Goal: Transaction & Acquisition: Purchase product/service

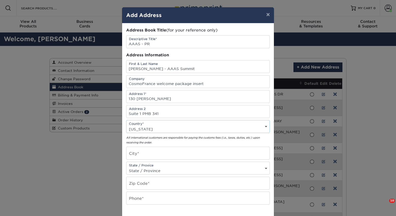
select select "PR"
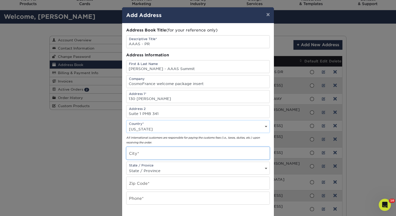
click at [142, 154] on input "text" at bounding box center [197, 153] width 143 height 12
paste input "San Juan"
type input "San Juan"
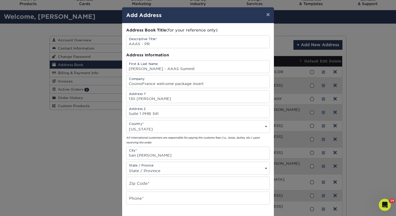
click at [145, 168] on select "State / Province Alabama Alaska Arizona Arkansas California Colorado Connecticu…" at bounding box center [197, 170] width 143 height 7
select select "PR"
click at [126, 167] on select "State / Province Alabama Alaska Arizona Arkansas California Colorado Connecticu…" at bounding box center [197, 170] width 143 height 7
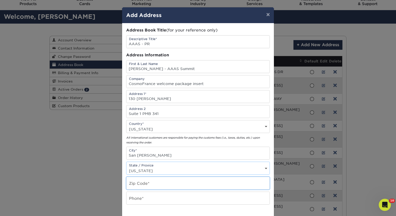
click at [138, 183] on input "text" at bounding box center [197, 183] width 143 height 12
paste input "00926-6018"
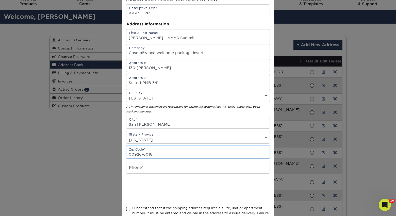
scroll to position [35, 0]
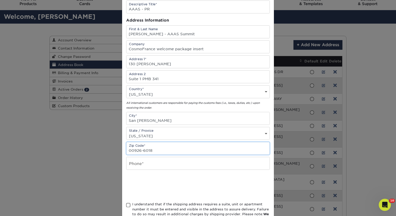
type input "00926-6018"
click at [150, 166] on input "text" at bounding box center [197, 163] width 143 height 12
paste input "787-234-3629"
type input "787-234-3629"
click at [127, 206] on span at bounding box center [128, 205] width 4 height 5
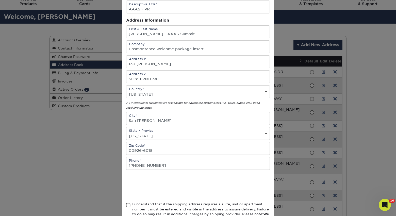
click at [0, 0] on input "I understand that if the shipping address requires a suite, unit or apartment n…" at bounding box center [0, 0] width 0 height 0
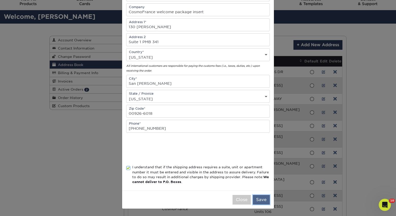
click at [258, 200] on button "Save" at bounding box center [261, 200] width 17 height 10
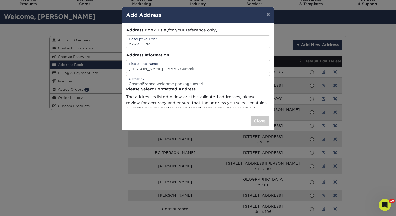
scroll to position [0, 0]
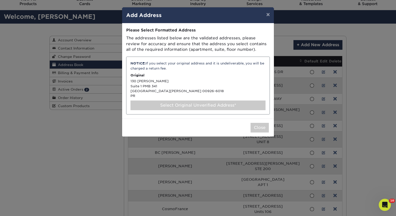
click at [150, 87] on div "NOTICE: If you select your original address and it is undeliverable, you will b…" at bounding box center [198, 86] width 144 height 58
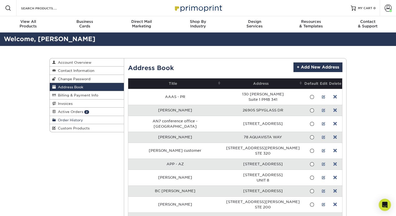
click at [89, 121] on link "Order History" at bounding box center [87, 120] width 74 height 8
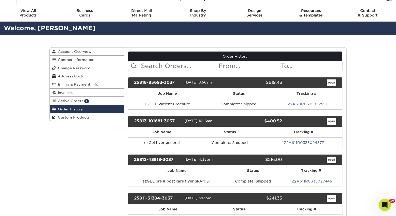
scroll to position [13, 0]
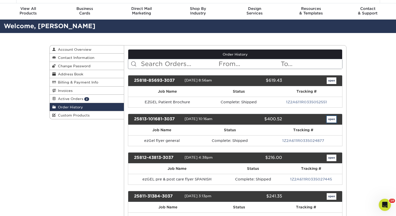
click at [329, 118] on link "open" at bounding box center [332, 119] width 10 height 7
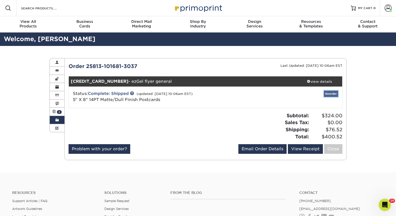
click at [330, 93] on link "Reorder" at bounding box center [331, 94] width 14 height 6
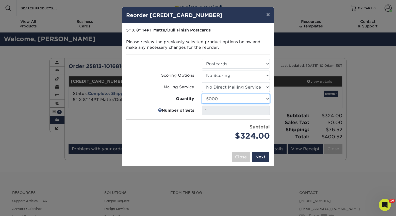
click at [216, 99] on select "100 250 500 1000 2500 5000 10000 15000 20000 25000 30000 35000 40000 45000 5000…" at bounding box center [236, 99] width 68 height 10
select select "f593fda3-2d5c-4b9e-9c2c-6197b899ae74"
click at [202, 94] on select "100 250 500 1000 2500 5000 10000 15000 20000 25000 30000 35000 40000 45000 5000…" at bounding box center [236, 99] width 68 height 10
click at [262, 158] on button "Next" at bounding box center [260, 157] width 17 height 10
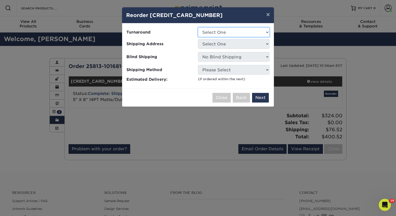
click at [209, 34] on select "Select One 2-4 Business Days 2 Day Next Business Day" at bounding box center [234, 32] width 72 height 10
select select "dcbd4d6b-2f21-454e-aa43-3c5fe7efb9d9"
click at [198, 27] on select "Select One 2-4 Business Days 2 Day Next Business Day" at bounding box center [234, 32] width 72 height 10
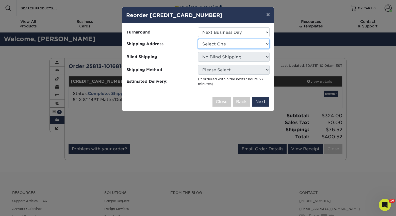
click at [214, 43] on select "Select One AAAS - PR [PERSON_NAME] AN7 conference office - [GEOGRAPHIC_DATA] [P…" at bounding box center [234, 44] width 72 height 10
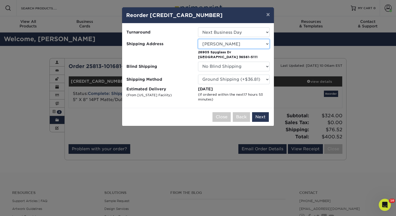
click at [231, 47] on select "Select One AAAS - PR [PERSON_NAME] AN7 conference office - [GEOGRAPHIC_DATA] [P…" at bounding box center [234, 44] width 72 height 10
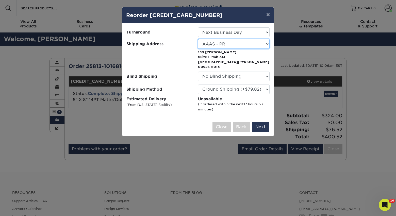
click at [221, 42] on select "Select One AAAS - PR [PERSON_NAME] AN7 conference office - [GEOGRAPHIC_DATA] [P…" at bounding box center [234, 44] width 72 height 10
select select "142293"
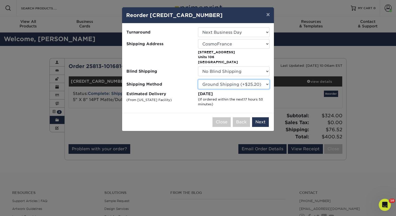
click at [245, 86] on select "Please Select Ground Shipping (+$25.20) 3 Day Shipping Service (+$32.23) 2 Day …" at bounding box center [234, 84] width 72 height 10
click at [198, 79] on select "Please Select Ground Shipping (+$25.20) 3 Day Shipping Service (+$32.23) 2 Day …" at bounding box center [234, 84] width 72 height 10
click at [244, 86] on select "Please Select Ground Shipping (+$25.20) 3 Day Shipping Service (+$32.23) 2 Day …" at bounding box center [234, 84] width 72 height 10
click at [198, 79] on select "Please Select Ground Shipping (+$25.20) 3 Day Shipping Service (+$32.23) 2 Day …" at bounding box center [234, 84] width 72 height 10
click at [240, 85] on select "Please Select Ground Shipping (+$25.20) 3 Day Shipping Service (+$32.23) 2 Day …" at bounding box center [234, 84] width 72 height 10
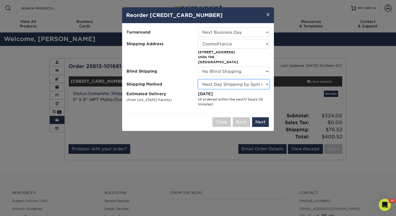
select select "03"
click at [198, 79] on select "Please Select Ground Shipping (+$25.20) 3 Day Shipping Service (+$32.23) 2 Day …" at bounding box center [234, 84] width 72 height 10
drag, startPoint x: 259, startPoint y: 123, endPoint x: 259, endPoint y: 111, distance: 12.4
click at [259, 111] on div "× Reorder 25813-101681-3037-1 Please select all options to continue. Only quant…" at bounding box center [198, 69] width 152 height 124
drag, startPoint x: 261, startPoint y: 120, endPoint x: 259, endPoint y: 109, distance: 10.7
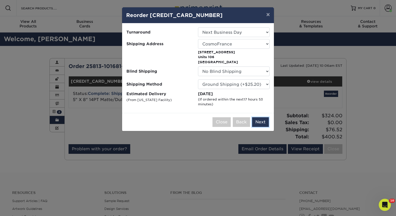
click at [259, 109] on div "× Reorder 25813-101681-3037-1 Please select all options to continue. Only quant…" at bounding box center [198, 69] width 152 height 124
click at [262, 120] on button "Next" at bounding box center [260, 122] width 17 height 10
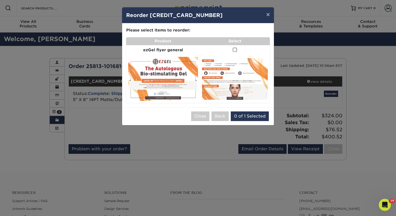
click at [235, 50] on span at bounding box center [235, 49] width 4 height 5
click at [0, 0] on input "checkbox" at bounding box center [0, 0] width 0 height 0
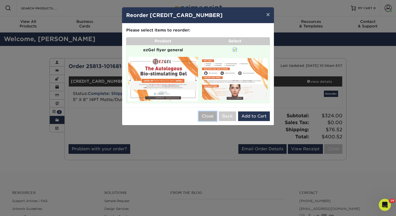
click at [211, 115] on button "Close" at bounding box center [208, 116] width 18 height 10
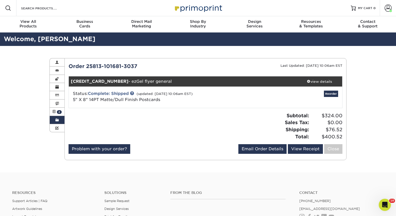
click at [54, 121] on link "Order History" at bounding box center [57, 120] width 15 height 8
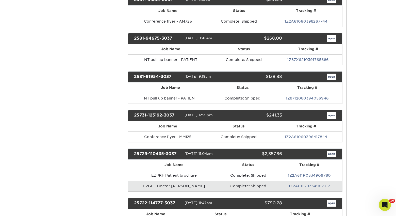
scroll to position [211, 0]
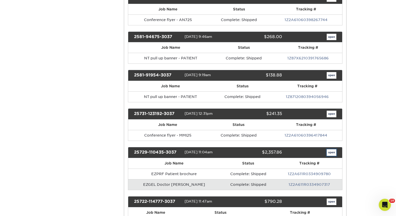
click at [331, 152] on link "open" at bounding box center [332, 152] width 10 height 7
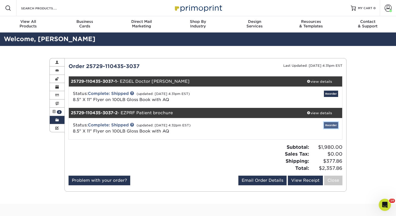
click at [334, 124] on link "Reorder" at bounding box center [331, 125] width 14 height 6
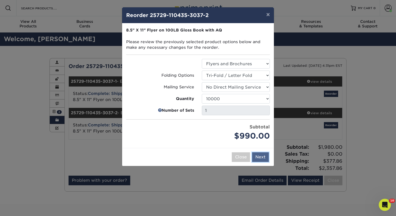
click at [260, 159] on button "Next" at bounding box center [260, 157] width 17 height 10
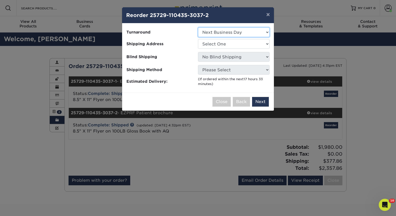
click at [241, 32] on select "Select One 2-4 Business Days 2 Day Next Business Day" at bounding box center [234, 32] width 72 height 10
click at [233, 42] on select "Select One AAAS - PR Alison Mims AN7 conference office - TX Anne McLean Anu Ver…" at bounding box center [234, 44] width 72 height 10
select select "142293"
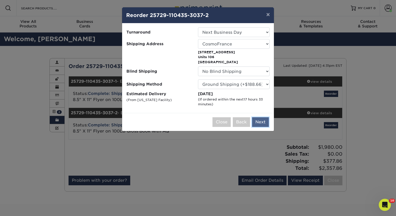
click at [264, 121] on button "Next" at bounding box center [260, 122] width 17 height 10
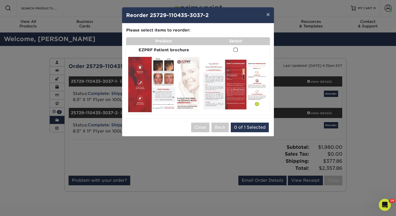
click at [236, 50] on span at bounding box center [236, 49] width 4 height 5
click at [0, 0] on input "checkbox" at bounding box center [0, 0] width 0 height 0
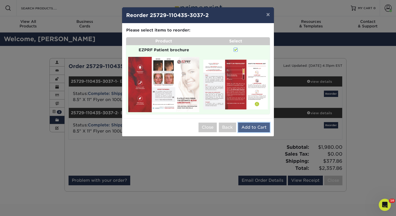
click at [252, 129] on button "Add to Cart" at bounding box center [254, 128] width 32 height 10
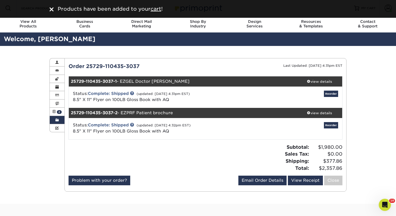
click at [56, 122] on span at bounding box center [57, 120] width 4 height 4
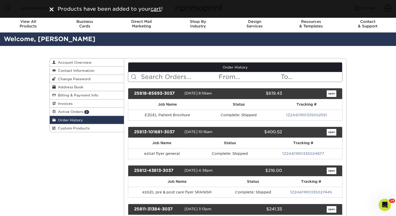
click at [177, 77] on input "text" at bounding box center [179, 77] width 78 height 10
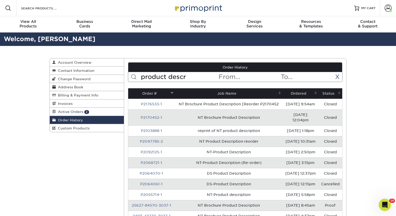
click at [93, 114] on link "Active Orders 2" at bounding box center [87, 112] width 74 height 8
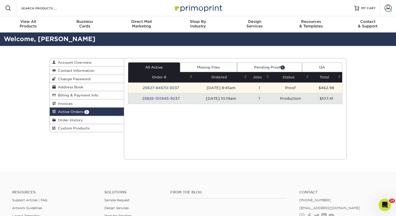
click at [186, 90] on td "25627-84570-3037" at bounding box center [161, 88] width 66 height 11
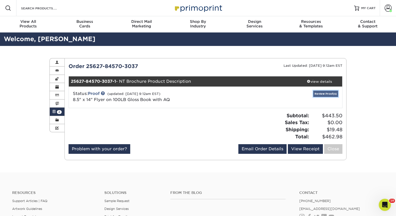
click at [319, 94] on link "Review Proof(s)" at bounding box center [325, 94] width 25 height 6
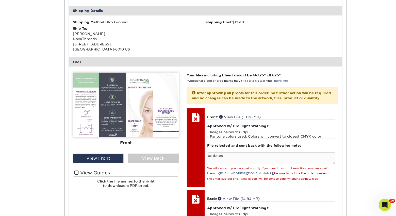
scroll to position [169, 0]
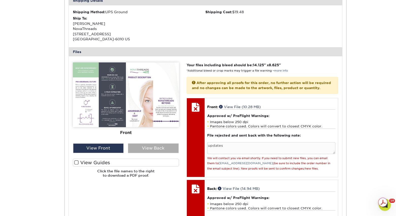
click at [136, 150] on div "View Back" at bounding box center [153, 148] width 51 height 10
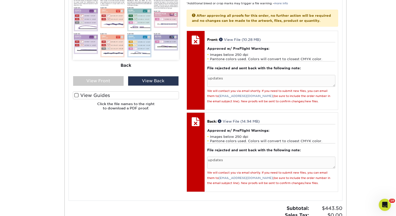
scroll to position [235, 0]
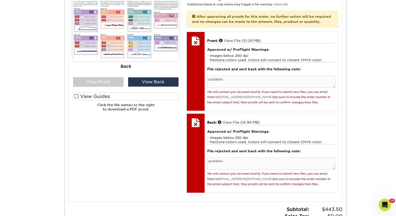
click at [100, 77] on div "Front Back" at bounding box center [126, 36] width 106 height 81
click at [101, 80] on div "View Front" at bounding box center [98, 82] width 51 height 10
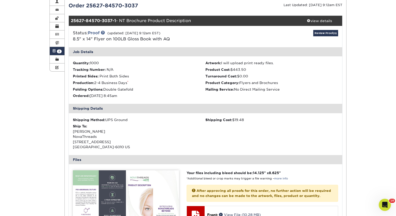
scroll to position [4, 0]
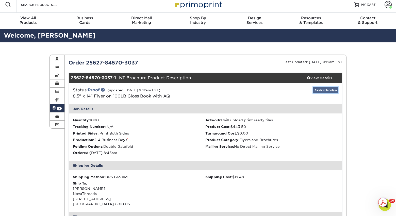
click at [321, 93] on link "Review Proof(s)" at bounding box center [325, 90] width 25 height 6
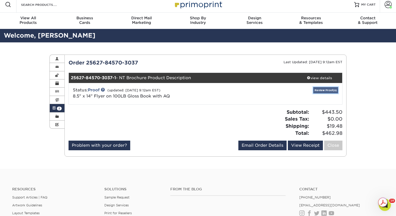
click at [321, 93] on link "Review Proof(s)" at bounding box center [325, 90] width 25 height 6
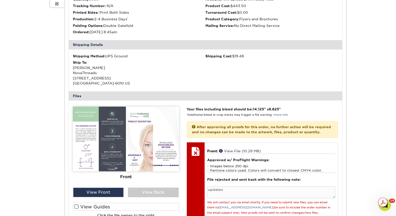
scroll to position [170, 0]
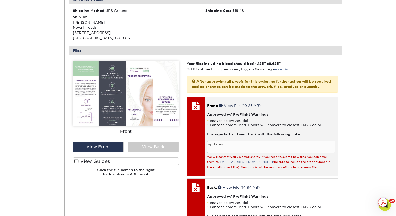
click at [239, 117] on h4 "Approved w/ PreFlight Warnings:" at bounding box center [271, 115] width 128 height 4
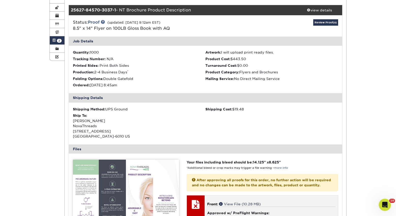
scroll to position [33, 0]
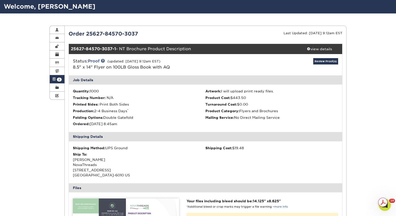
click at [55, 79] on span at bounding box center [54, 79] width 4 height 4
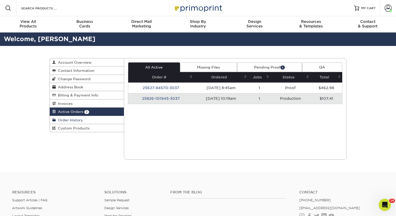
click at [89, 122] on link "Order History" at bounding box center [87, 120] width 74 height 8
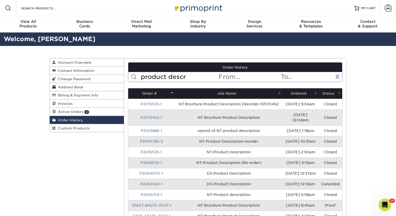
click at [154, 82] on input "product descr" at bounding box center [179, 77] width 78 height 10
type input "p"
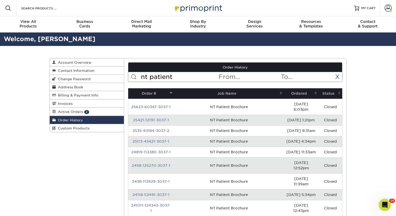
type input "nt patient"
click at [297, 93] on th "Ordered" at bounding box center [301, 93] width 35 height 10
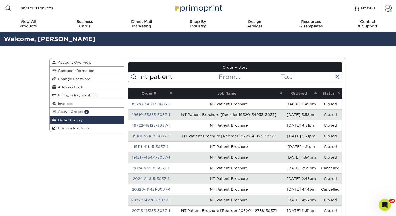
click at [297, 93] on th "Ordered" at bounding box center [301, 93] width 35 height 10
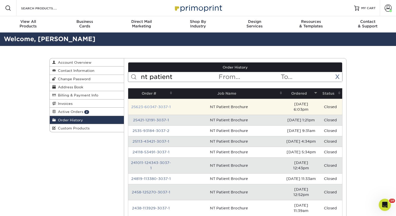
click at [157, 105] on link "25623-60347-3037-1" at bounding box center [151, 107] width 40 height 4
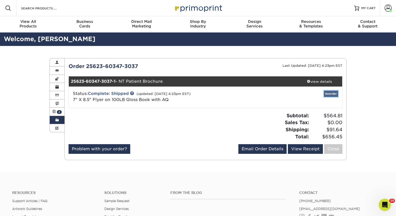
click at [330, 94] on link "Reorder" at bounding box center [331, 94] width 14 height 6
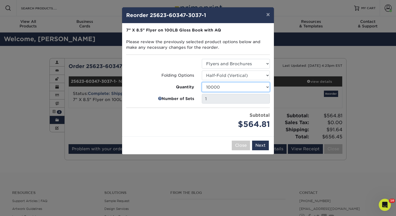
click at [251, 88] on select "100 250 500 1000 2000 2500 3000 4000 5000 6000 7000 8000 9000 10000 15000 20000…" at bounding box center [236, 87] width 68 height 10
select select "e824bf9f-d22d-4070-926d-42c6dd5ef515"
click at [202, 82] on select "100 250 500 1000 2000 2500 3000 4000 5000 6000 7000 8000 9000 10000 15000 20000…" at bounding box center [236, 87] width 68 height 10
click at [260, 148] on button "Next" at bounding box center [260, 146] width 17 height 10
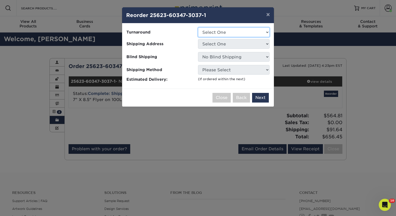
click at [229, 33] on select "Select One 2-4 Business Days 2 Day Next Business Day" at bounding box center [234, 32] width 72 height 10
select select "dda3f763-66cf-4ce0-991d-459fc9142bd0"
click at [198, 27] on select "Select One 2-4 Business Days 2 Day Next Business Day" at bounding box center [234, 32] width 72 height 10
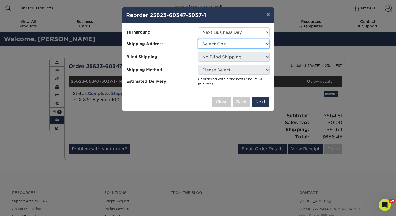
click at [222, 45] on select "Select One AAAS - PR Alison Mims AN7 conference office - TX Anne McLean Anu Ver…" at bounding box center [234, 44] width 72 height 10
select select "56283"
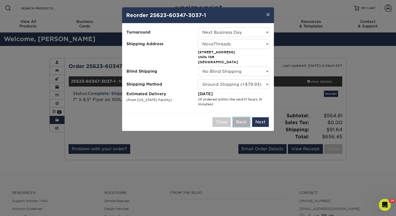
click at [244, 123] on button "Back" at bounding box center [241, 122] width 17 height 10
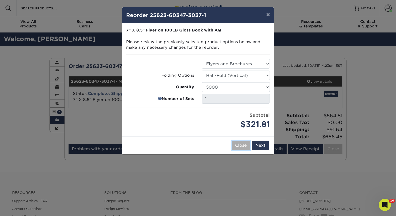
click at [243, 147] on button "Close" at bounding box center [241, 146] width 18 height 10
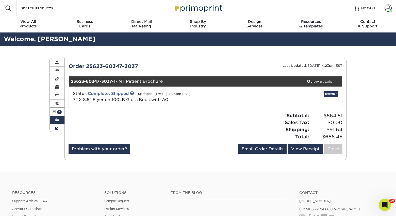
click at [56, 127] on link "Custom Products" at bounding box center [57, 128] width 15 height 8
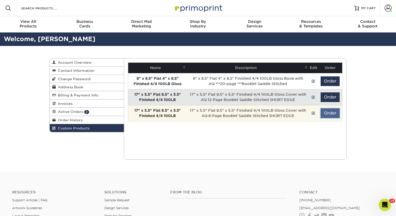
click at [336, 114] on button "Order" at bounding box center [330, 113] width 19 height 10
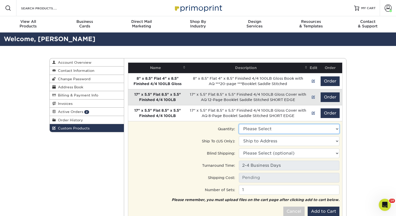
click at [309, 129] on select "Please Select 500 - $946.00 1000 - $1616.00" at bounding box center [289, 129] width 101 height 10
select select "0"
click at [239, 124] on select "Please Select 500 - $946.00 1000 - $1616.00" at bounding box center [289, 129] width 101 height 10
type input "Ground: $32.32"
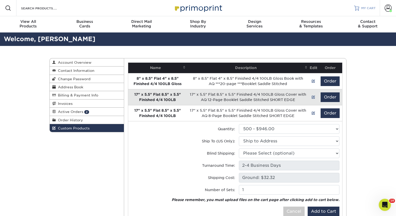
click at [374, 7] on span "MY CART" at bounding box center [368, 8] width 14 height 4
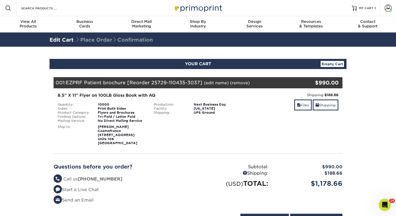
click at [217, 85] on link "(edit name)" at bounding box center [216, 83] width 25 height 5
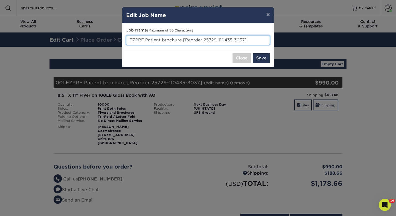
drag, startPoint x: 183, startPoint y: 40, endPoint x: 259, endPoint y: 42, distance: 76.0
click at [259, 42] on input "EZPRF Patient brochure [Reorder 25729-110435-3037]" at bounding box center [198, 40] width 144 height 10
type input "EZPRF Patient brochure"
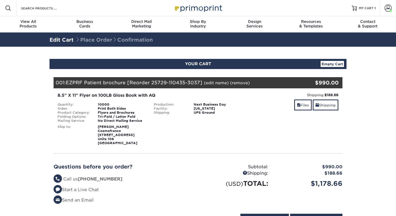
click at [214, 84] on link "(edit name)" at bounding box center [216, 83] width 25 height 5
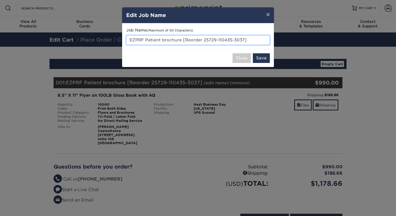
drag, startPoint x: 183, startPoint y: 39, endPoint x: 247, endPoint y: 40, distance: 64.5
click at [247, 40] on input "EZPRF Patient brochure [Reorder 25729-110435-3037]" at bounding box center [198, 40] width 144 height 10
type input "EZPRF Patient brochure"
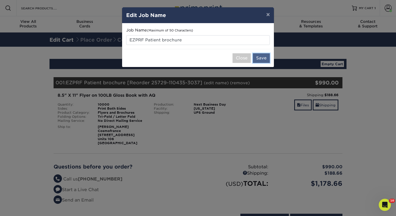
click at [260, 59] on button "Save" at bounding box center [261, 58] width 17 height 10
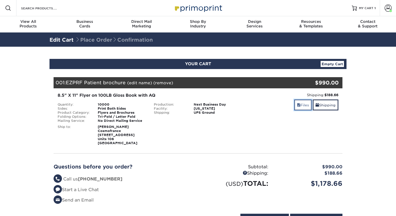
click at [301, 106] on link "Files" at bounding box center [303, 105] width 18 height 11
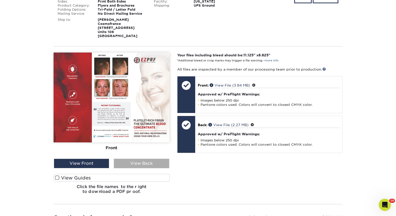
click at [161, 164] on div "View Back" at bounding box center [141, 164] width 55 height 10
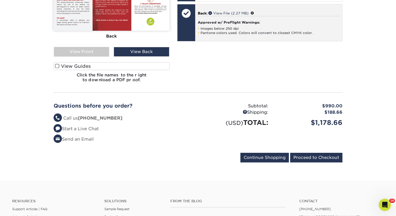
scroll to position [332, 0]
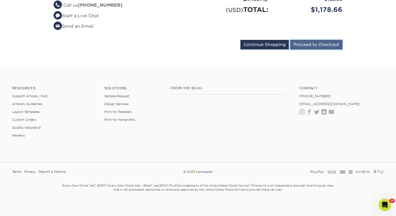
click at [333, 44] on input "Proceed to Checkout" at bounding box center [316, 45] width 52 height 10
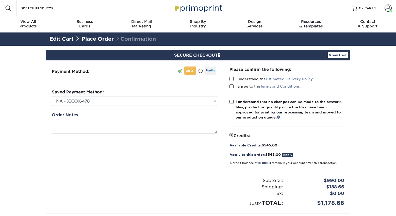
click at [230, 80] on span at bounding box center [232, 79] width 4 height 5
click at [0, 0] on input "I understand the Estimated Delivery Policy" at bounding box center [0, 0] width 0 height 0
click at [231, 84] on label "I agree to the Terms and Conditions" at bounding box center [265, 86] width 70 height 5
click at [0, 0] on input "I agree to the Terms and Conditions" at bounding box center [0, 0] width 0 height 0
click at [232, 101] on span at bounding box center [232, 102] width 4 height 5
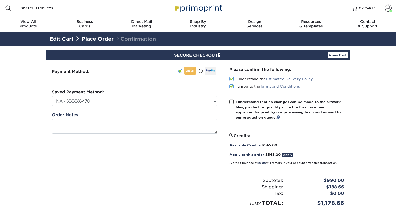
click at [0, 0] on input "I understand that no changes can be made to the artwork, files, product or quan…" at bounding box center [0, 0] width 0 height 0
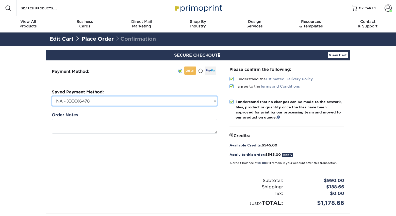
click at [205, 98] on select "NA - XXXX6478 NovaThreads - XXXX3086 CosmoFrance - XXXX3973 Conference - XXXX66…" at bounding box center [135, 101] width 166 height 10
select select "69607"
click at [52, 96] on select "NA - XXXX6478 NovaThreads - XXXX3086 CosmoFrance - XXXX3973 Conference - XXXX66…" at bounding box center [135, 101] width 166 height 10
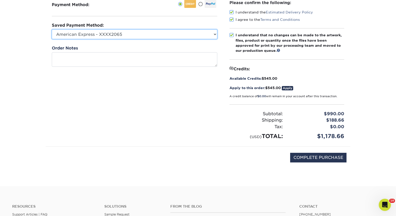
scroll to position [104, 0]
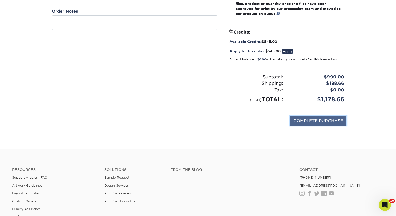
click at [321, 119] on input "COMPLETE PURCHASE" at bounding box center [318, 121] width 56 height 10
type input "PROCESSING, PLEASE WAIT..."
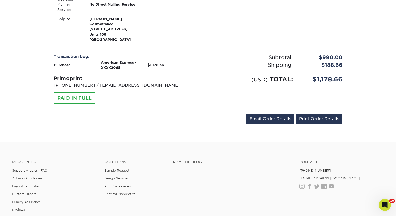
scroll to position [184, 0]
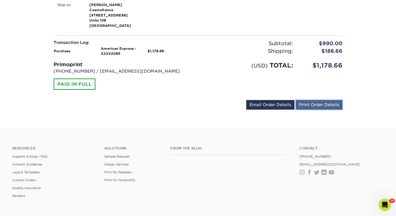
click at [308, 108] on link "Print Order Details" at bounding box center [319, 105] width 47 height 10
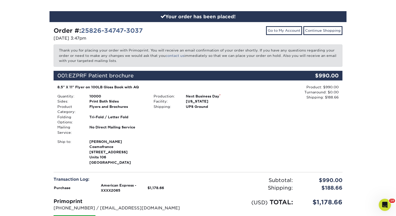
scroll to position [0, 0]
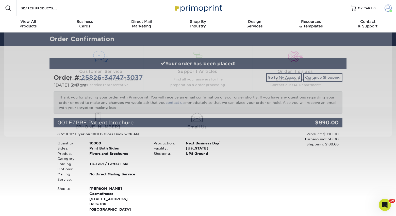
click at [384, 9] on link "Account" at bounding box center [388, 8] width 16 height 16
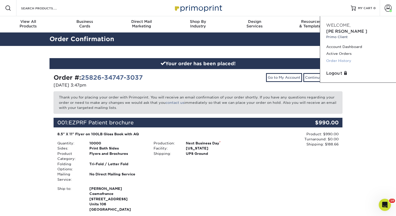
click at [335, 57] on link "Order History" at bounding box center [358, 60] width 64 height 7
click at [331, 50] on link "Active Orders" at bounding box center [358, 53] width 64 height 7
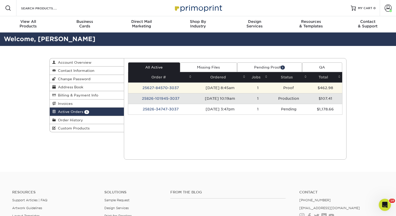
click at [194, 90] on td "[DATE] 8:45am" at bounding box center [220, 88] width 54 height 11
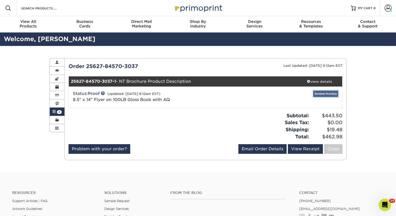
click at [323, 95] on link "Review Proof(s)" at bounding box center [325, 94] width 25 height 6
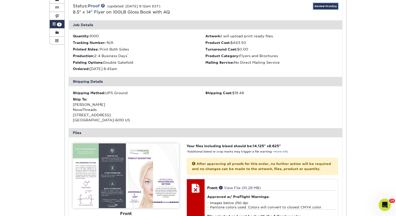
scroll to position [41, 0]
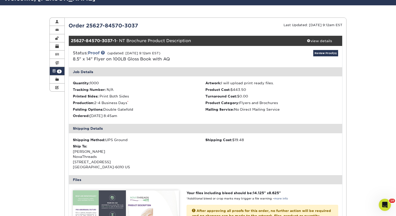
click at [115, 39] on strong "25627-84570-3037-1" at bounding box center [93, 40] width 45 height 5
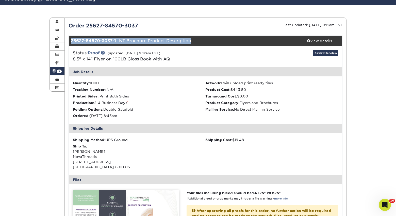
click at [115, 39] on strong "25627-84570-3037-1" at bounding box center [93, 40] width 45 height 5
copy div "25627-84570-3037-1 - NT Brochure Product Description"
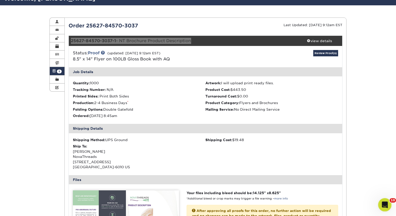
click at [382, 205] on icon "Open Intercom Messenger" at bounding box center [384, 204] width 8 height 8
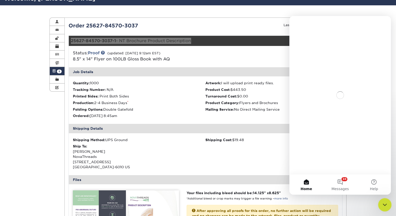
scroll to position [0, 0]
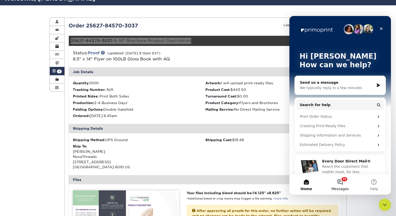
click at [339, 182] on button "10 Messages" at bounding box center [340, 184] width 34 height 20
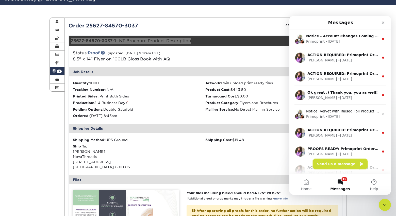
click at [329, 162] on button "Send us a message" at bounding box center [340, 164] width 55 height 10
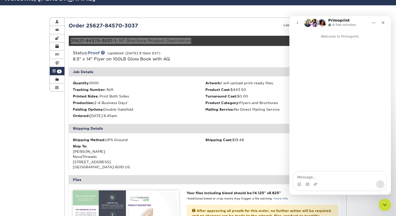
click at [329, 181] on div "Intercom messenger" at bounding box center [340, 184] width 93 height 8
click at [326, 177] on textarea "Message…" at bounding box center [340, 176] width 93 height 9
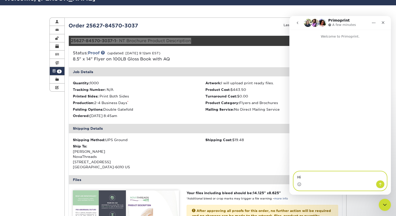
type textarea "Hi!"
type textarea "I"
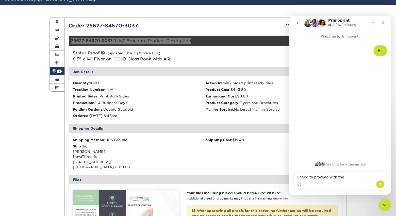
type textarea "I need to proceed with the 25627-84570-3037-1 - NT Brochure Product Description"
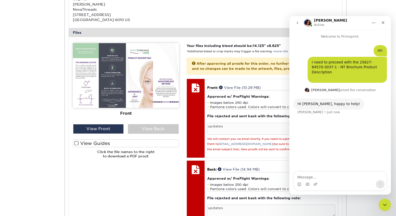
scroll to position [201, 0]
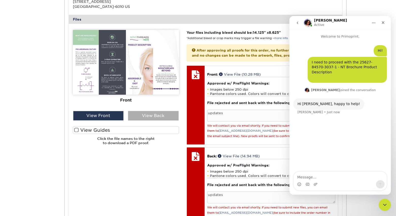
click at [157, 115] on div "View Back" at bounding box center [153, 116] width 51 height 10
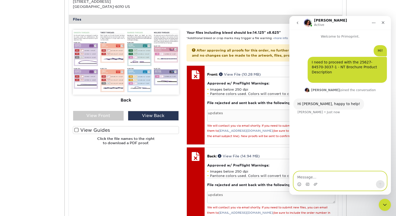
click at [322, 178] on textarea "Message…" at bounding box center [340, 176] width 93 height 9
type textarea "we can keep the same art"
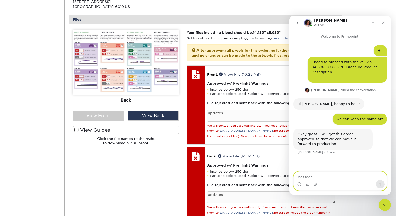
click at [319, 178] on textarea "Message…" at bounding box center [340, 176] width 93 height 9
type textarea "thank you! Can I get an ETA please?"
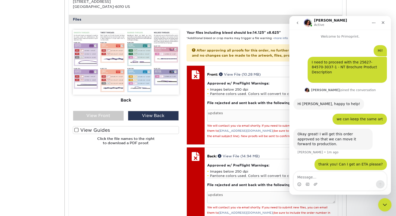
click at [383, 205] on icon "Close Intercom Messenger" at bounding box center [384, 204] width 6 height 6
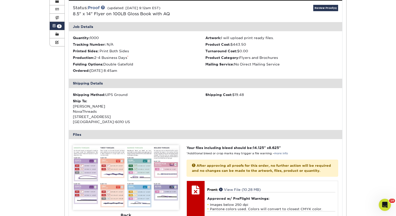
scroll to position [70, 0]
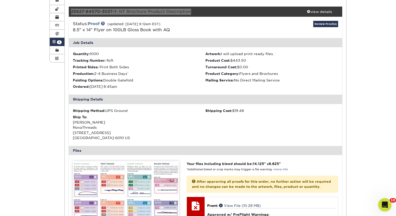
click at [388, 205] on div "Open Intercom Messenger" at bounding box center [384, 204] width 17 height 17
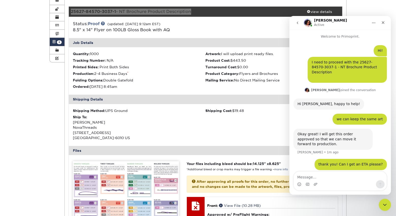
click at [337, 184] on div "Intercom messenger" at bounding box center [340, 184] width 93 height 8
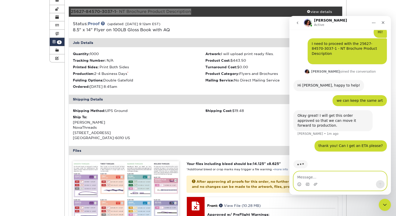
click at [334, 176] on textarea "Message…" at bounding box center [340, 176] width 93 height 9
type textarea "wait, I need to update the shipping address"
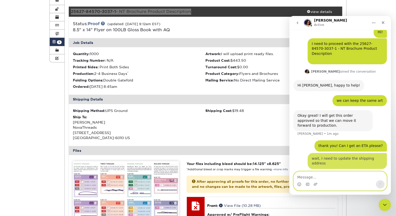
scroll to position [30, 0]
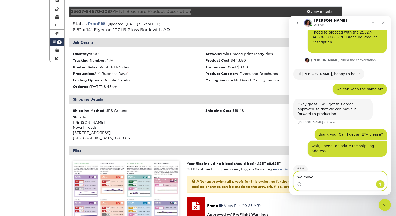
type textarea "we moved"
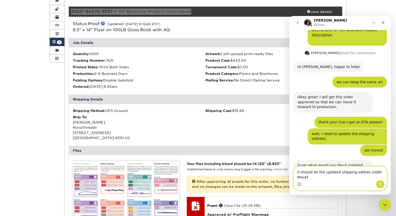
scroll to position [42, 0]
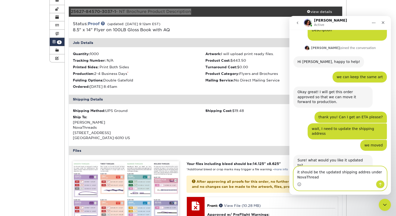
type textarea "it should be the updated shipping addres under NovaThreads"
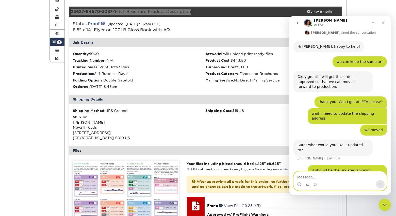
click at [349, 175] on textarea "Message…" at bounding box center [340, 176] width 93 height 9
click at [349, 176] on textarea "Message…" at bounding box center [340, 176] width 93 height 9
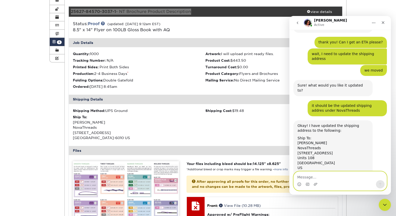
scroll to position [122, 0]
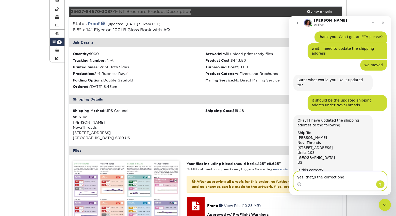
type textarea "yes, that;s the correct one :)"
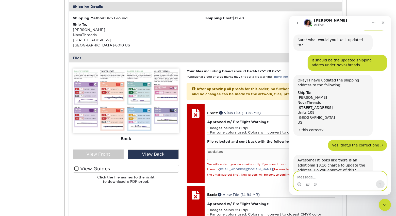
scroll to position [163, 0]
click at [321, 178] on textarea "Message…" at bounding box center [340, 176] width 93 height 9
type textarea "yes"
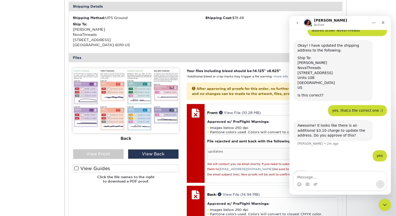
scroll to position [178, 0]
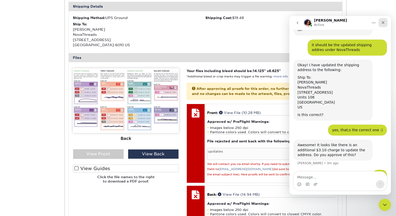
click at [386, 22] on div "Close" at bounding box center [383, 22] width 9 height 9
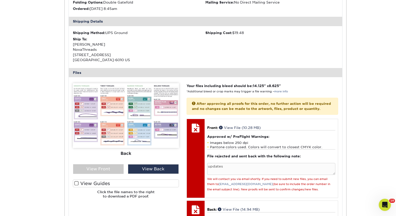
scroll to position [0, 0]
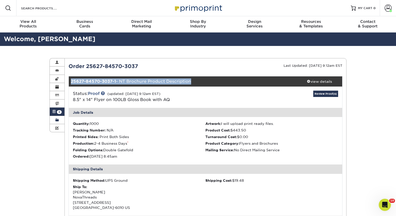
click at [56, 121] on span at bounding box center [57, 120] width 4 height 4
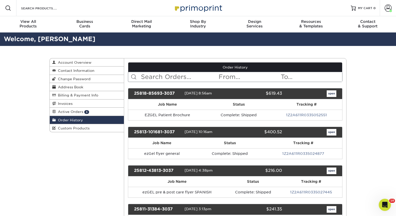
click at [150, 77] on input "text" at bounding box center [179, 77] width 78 height 10
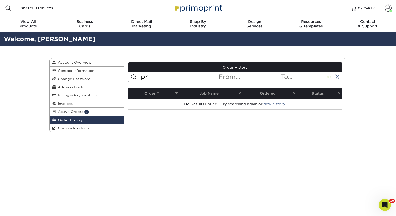
type input "p"
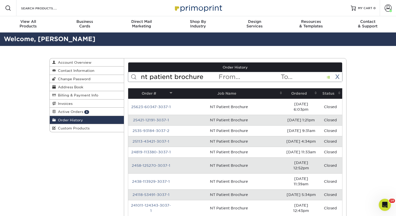
type input "nt patient brochure"
click at [293, 94] on th "Ordered" at bounding box center [301, 93] width 35 height 10
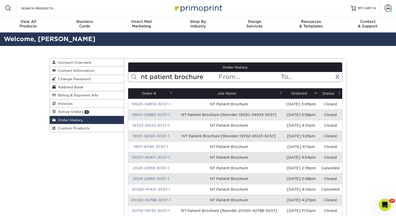
click at [293, 94] on th "Ordered" at bounding box center [301, 93] width 35 height 10
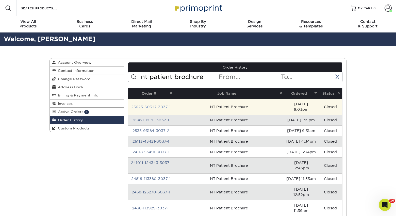
click at [150, 105] on link "25623-60347-3037-1" at bounding box center [151, 107] width 40 height 4
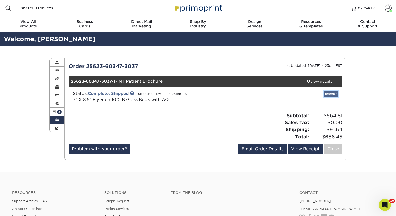
click at [334, 95] on link "Reorder" at bounding box center [331, 94] width 14 height 6
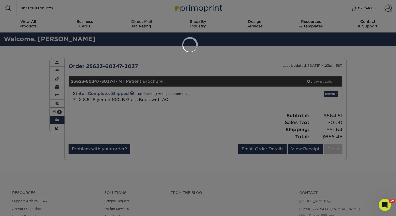
scroll to position [197, 0]
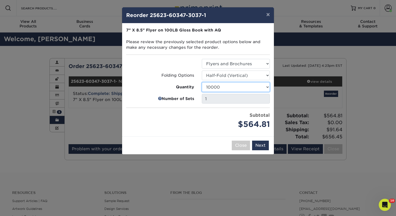
click at [249, 85] on select "100 250 500 1000 2000 2500 3000 4000 5000 6000 7000 8000 9000 10000 15000 20000…" at bounding box center [236, 87] width 68 height 10
select select "e824bf9f-d22d-4070-926d-42c6dd5ef515"
click at [202, 82] on select "100 250 500 1000 2000 2500 3000 4000 5000 6000 7000 8000 9000 10000 15000 20000…" at bounding box center [236, 87] width 68 height 10
click at [225, 89] on select "100 250 500 1000 2000 2500 3000 4000 5000 6000 7000 8000 9000 10000 15000 20000…" at bounding box center [236, 87] width 68 height 10
click at [202, 82] on select "100 250 500 1000 2000 2500 3000 4000 5000 6000 7000 8000 9000 10000 15000 20000…" at bounding box center [236, 87] width 68 height 10
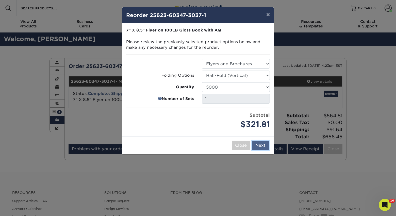
click at [259, 147] on button "Next" at bounding box center [260, 146] width 17 height 10
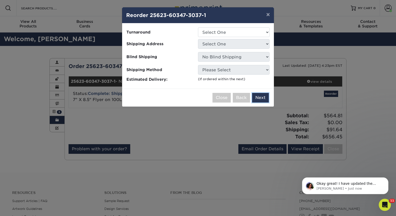
scroll to position [230, 0]
click at [214, 33] on select "Select One 2-4 Business Days 2 Day Next Business Day" at bounding box center [234, 32] width 72 height 10
select select "dda3f763-66cf-4ce0-991d-459fc9142bd0"
click at [198, 27] on select "Select One 2-4 Business Days 2 Day Next Business Day" at bounding box center [234, 32] width 72 height 10
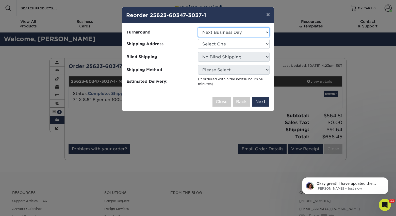
scroll to position [250, 0]
click at [212, 43] on select "Select One AAAS - PR Alison Mims AN7 conference office - TX Anne McLean Anu Ver…" at bounding box center [234, 44] width 72 height 10
select select "56283"
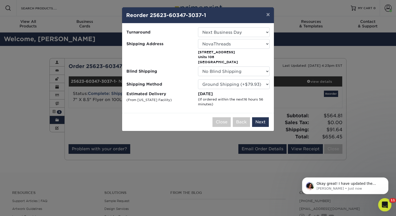
click at [387, 204] on icon "Open Intercom Messenger" at bounding box center [384, 204] width 8 height 8
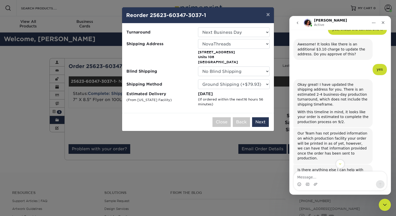
scroll to position [278, 0]
click at [262, 121] on button "Next" at bounding box center [260, 122] width 17 height 10
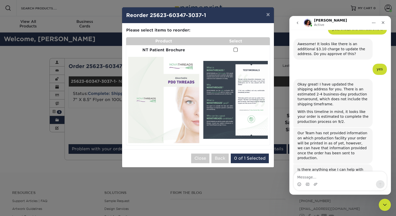
click at [236, 50] on span at bounding box center [236, 49] width 4 height 5
click at [0, 0] on input "checkbox" at bounding box center [0, 0] width 0 height 0
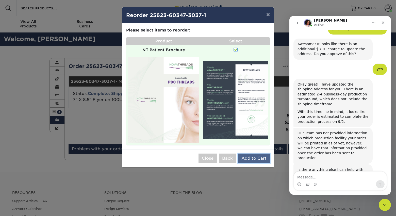
click at [258, 159] on button "Add to Cart" at bounding box center [254, 159] width 32 height 10
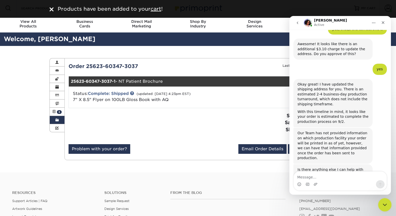
click at [386, 206] on icon "Close Intercom Messenger" at bounding box center [384, 204] width 6 height 6
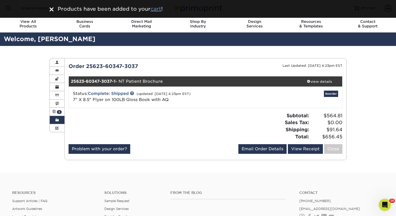
click at [158, 10] on u "cart" at bounding box center [156, 9] width 11 height 6
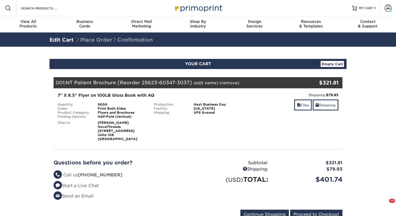
click at [198, 84] on link "(edit name)" at bounding box center [206, 83] width 25 height 5
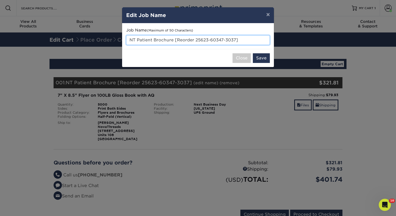
drag, startPoint x: 243, startPoint y: 38, endPoint x: 216, endPoint y: 42, distance: 27.1
click at [216, 42] on input "NT Patient Brochure [Reorder 25623-60347-3037]" at bounding box center [198, 40] width 144 height 10
drag, startPoint x: 247, startPoint y: 41, endPoint x: 173, endPoint y: 41, distance: 74.7
click at [173, 42] on input "NT Patient Brochure [Reorder 25623-60347-3037]" at bounding box center [198, 40] width 144 height 10
type input "NT Patient Brochure"
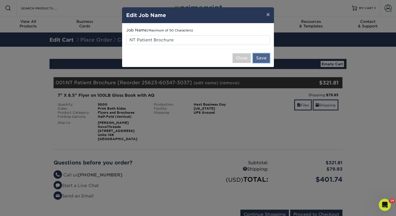
click at [260, 57] on button "Save" at bounding box center [261, 58] width 17 height 10
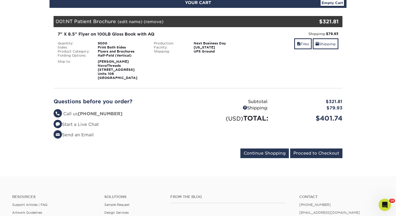
scroll to position [56, 0]
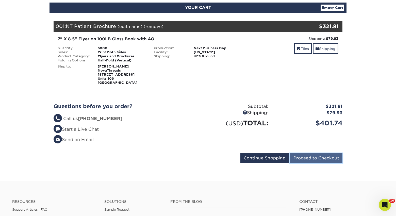
click at [296, 160] on input "Proceed to Checkout" at bounding box center [316, 158] width 52 height 10
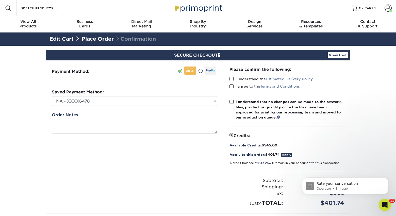
click at [231, 79] on span at bounding box center [232, 79] width 4 height 5
click at [0, 0] on input "I understand the Estimated Delivery Policy" at bounding box center [0, 0] width 0 height 0
click at [232, 85] on span at bounding box center [232, 86] width 4 height 5
click at [0, 0] on input "I agree to the Terms and Conditions" at bounding box center [0, 0] width 0 height 0
click at [232, 103] on span at bounding box center [232, 102] width 4 height 5
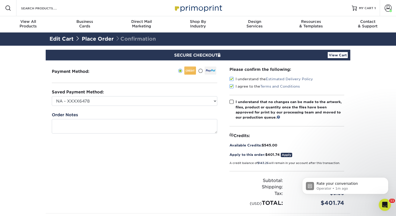
click at [0, 0] on input "I understand that no changes can be made to the artwork, files, product or quan…" at bounding box center [0, 0] width 0 height 0
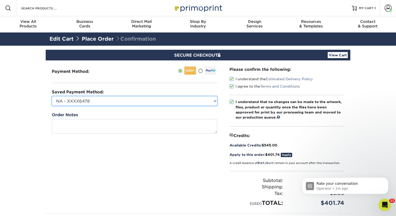
click at [192, 104] on select "NA - XXXX6478 NovaThreads - XXXX3086 CosmoFrance - XXXX3973 Conference - XXXX66…" at bounding box center [135, 101] width 166 height 10
select select "59826"
click at [52, 96] on select "NA - XXXX6478 NovaThreads - XXXX3086 CosmoFrance - XXXX3973 Conference - XXXX66…" at bounding box center [135, 101] width 166 height 10
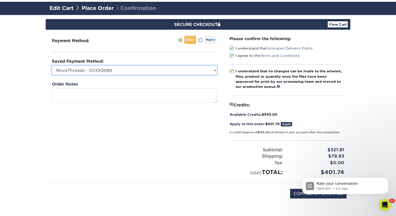
scroll to position [136, 0]
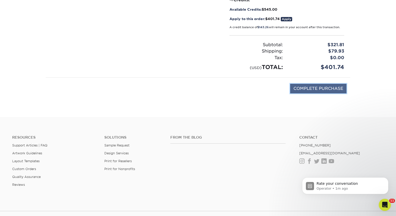
click at [298, 88] on input "COMPLETE PURCHASE" at bounding box center [318, 89] width 56 height 10
type input "PROCESSING, PLEASE WAIT..."
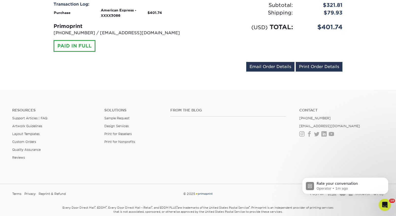
scroll to position [221, 0]
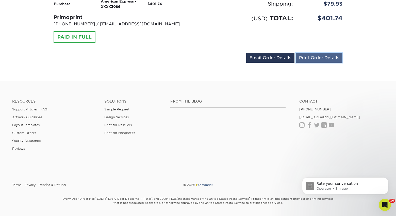
click at [323, 57] on link "Print Order Details" at bounding box center [319, 58] width 47 height 10
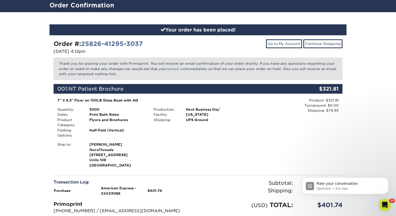
scroll to position [0, 0]
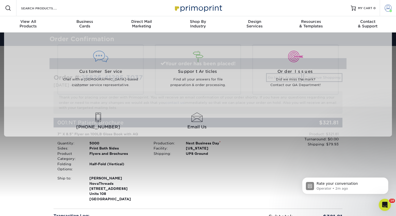
click at [387, 8] on span at bounding box center [388, 8] width 7 height 7
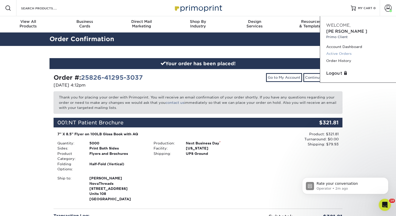
click at [338, 50] on link "Active Orders" at bounding box center [358, 53] width 64 height 7
click at [335, 50] on link "Active Orders" at bounding box center [358, 53] width 64 height 7
click at [346, 188] on p "Operator • 2m ago" at bounding box center [350, 188] width 66 height 5
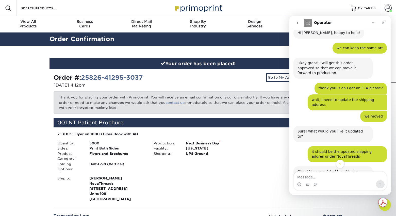
scroll to position [206, 0]
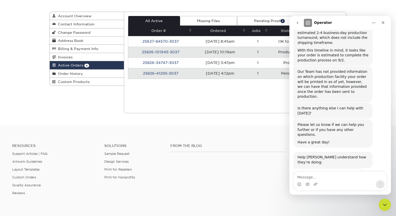
scroll to position [343, 0]
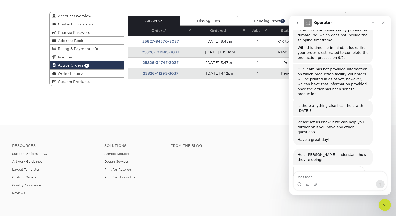
click at [342, 180] on span "Great" at bounding box center [340, 184] width 9 height 9
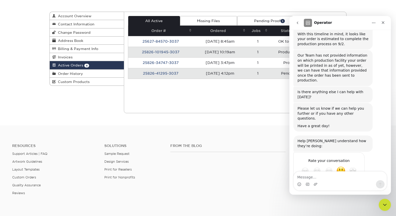
click at [352, 184] on div "Submit" at bounding box center [355, 189] width 10 height 10
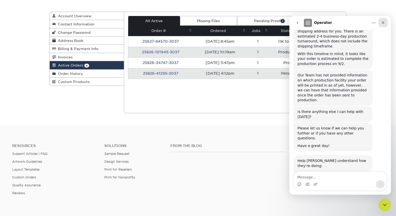
click at [384, 23] on icon "Close" at bounding box center [383, 22] width 3 height 3
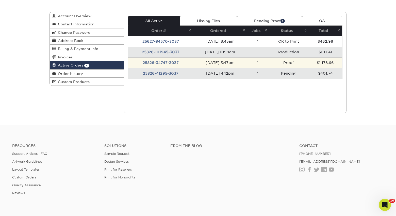
click at [220, 62] on td "[DATE] 3:47pm" at bounding box center [220, 62] width 54 height 11
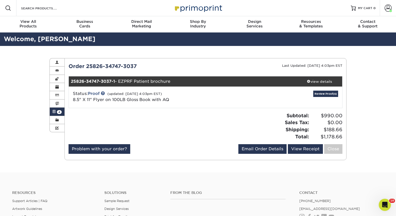
scroll to position [357, 0]
click at [309, 80] on span at bounding box center [309, 81] width 4 height 4
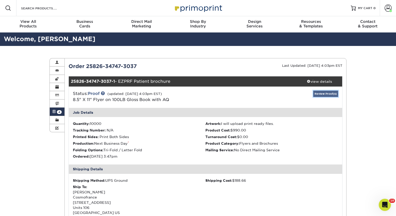
click at [325, 93] on link "Review Proof(s)" at bounding box center [325, 94] width 25 height 6
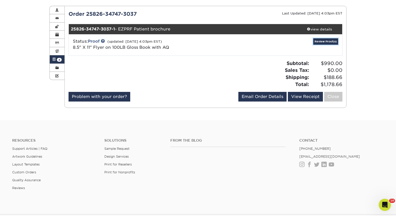
scroll to position [40, 0]
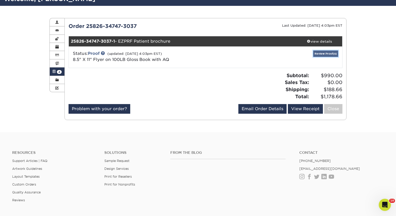
click at [324, 55] on link "Review Proof(s)" at bounding box center [325, 54] width 25 height 6
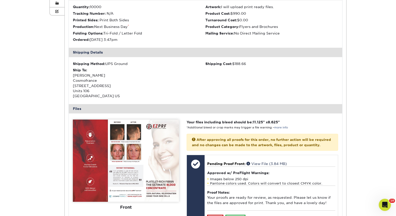
scroll to position [177, 0]
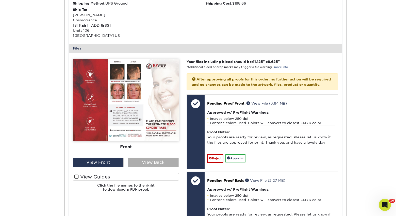
click at [157, 162] on div "View Back" at bounding box center [153, 163] width 51 height 10
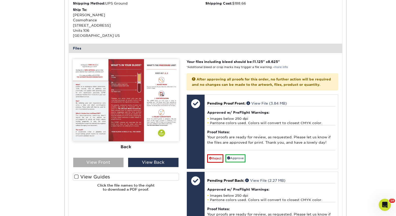
click at [120, 163] on div "View Front" at bounding box center [98, 163] width 51 height 10
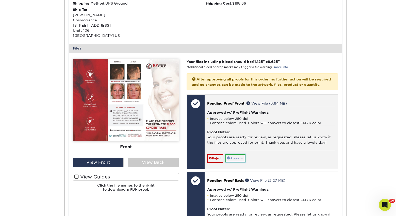
click at [233, 162] on link "Approve" at bounding box center [236, 158] width 20 height 8
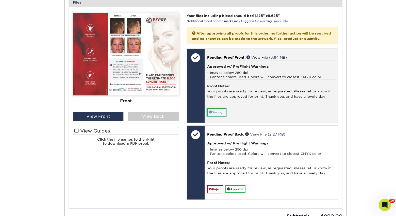
scroll to position [264, 0]
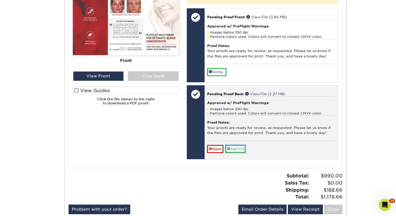
click at [236, 153] on link "Approve" at bounding box center [236, 149] width 20 height 8
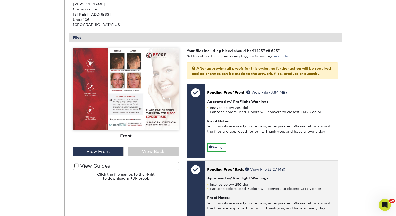
scroll to position [41, 0]
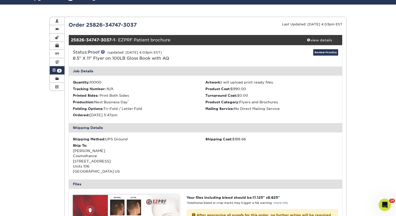
click at [55, 72] on span at bounding box center [54, 70] width 4 height 4
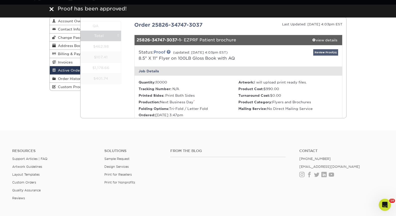
scroll to position [0, 0]
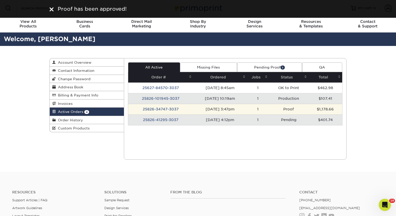
click at [197, 111] on td "[DATE] 3:47pm" at bounding box center [220, 109] width 54 height 11
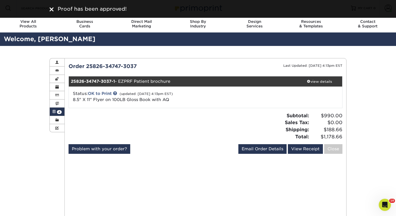
click at [53, 115] on link "Active Orders 4" at bounding box center [57, 112] width 15 height 8
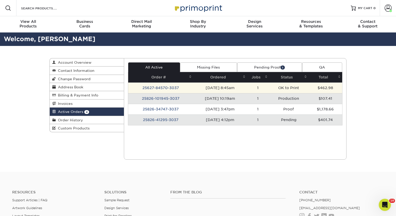
click at [171, 90] on td "25627-84570-3037" at bounding box center [160, 88] width 65 height 11
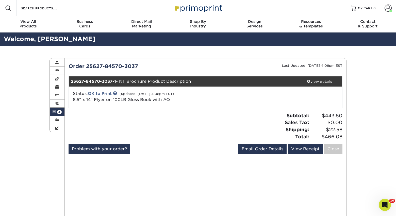
click at [54, 111] on span at bounding box center [54, 112] width 4 height 4
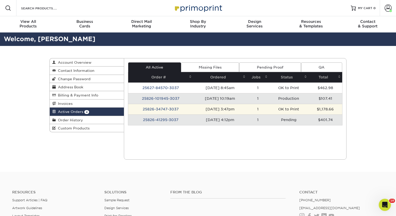
click at [262, 114] on td "1" at bounding box center [258, 109] width 22 height 11
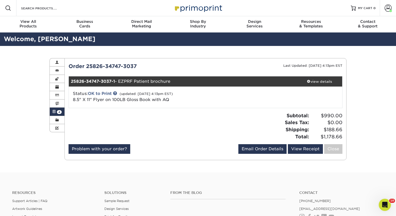
click at [51, 114] on link "Active Orders 4" at bounding box center [57, 112] width 15 height 8
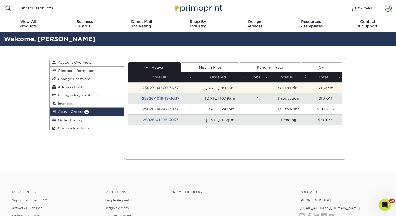
click at [207, 88] on td "[DATE] 8:45am" at bounding box center [220, 88] width 54 height 11
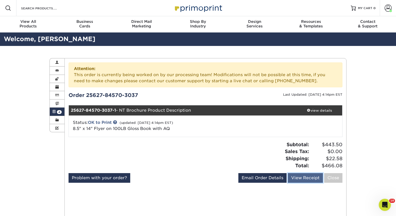
click at [301, 180] on link "View Receipt" at bounding box center [305, 178] width 35 height 10
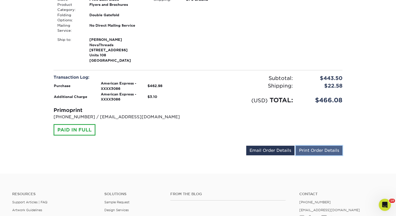
click at [311, 152] on link "Print Order Details" at bounding box center [319, 151] width 47 height 10
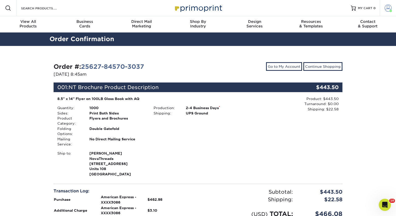
click at [387, 4] on link "Account" at bounding box center [388, 8] width 16 height 16
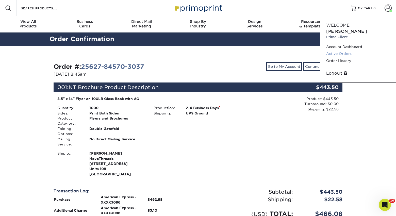
click at [348, 50] on link "Active Orders" at bounding box center [358, 53] width 64 height 7
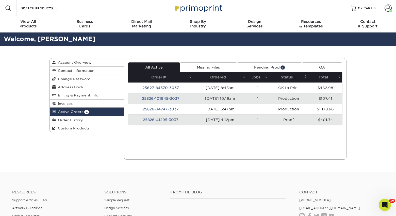
click at [255, 120] on td "1" at bounding box center [258, 120] width 22 height 11
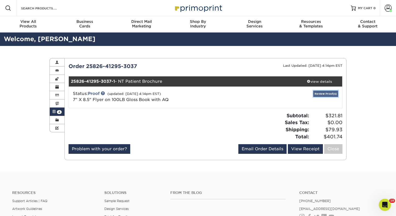
click at [324, 91] on link "Review Proof(s)" at bounding box center [325, 94] width 25 height 6
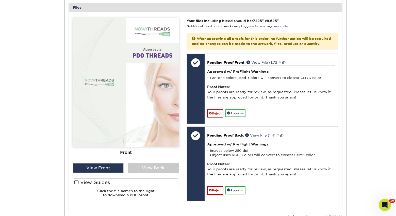
scroll to position [219, 0]
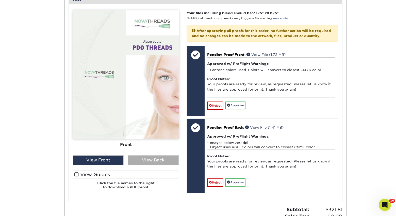
click at [143, 162] on div "View Back" at bounding box center [153, 160] width 51 height 10
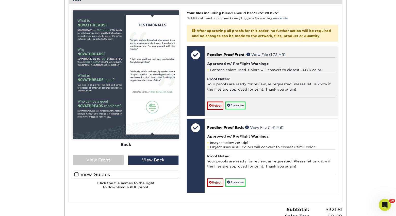
click at [230, 115] on div "Pending Proof Front: View File (1.72 MB) Approved w/ PreFlight Warnings: Panton…" at bounding box center [271, 81] width 133 height 70
click at [236, 109] on link "Approve" at bounding box center [236, 106] width 20 height 8
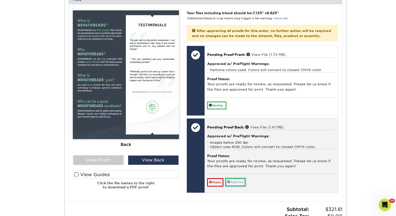
click at [238, 186] on link "Approve" at bounding box center [236, 182] width 20 height 8
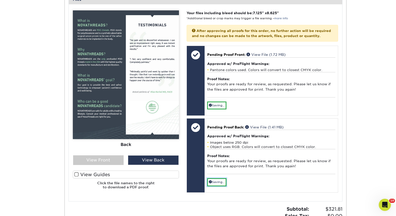
scroll to position [160, 0]
